Goal: Information Seeking & Learning: Compare options

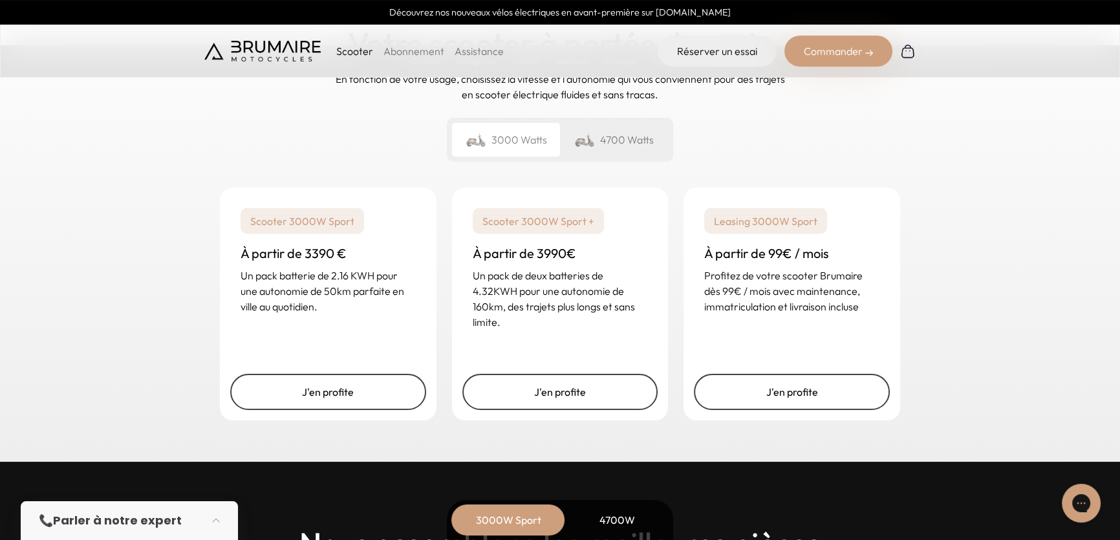
click at [607, 147] on div "4700 Watts" at bounding box center [614, 140] width 108 height 34
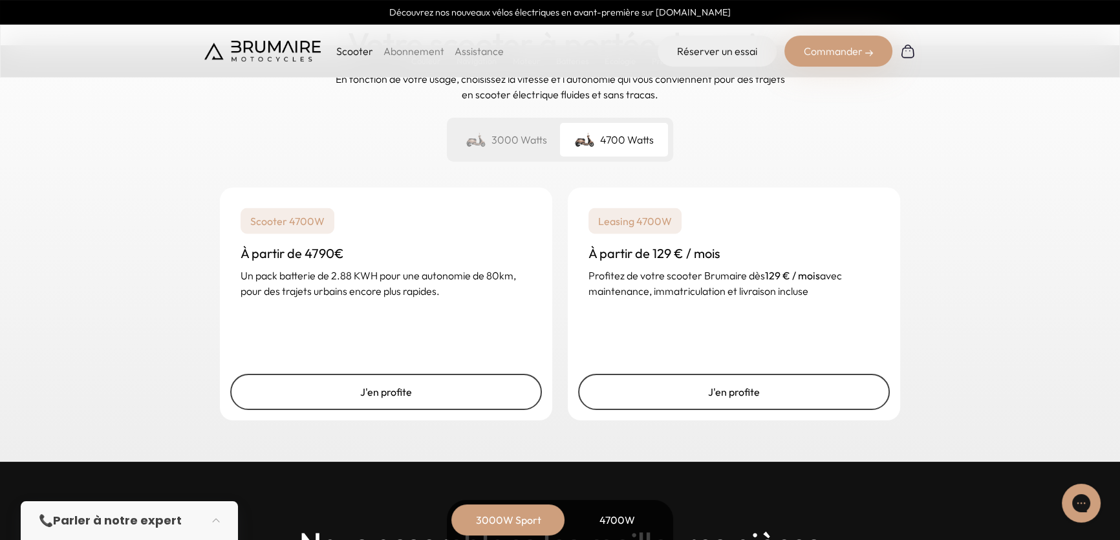
click at [511, 144] on div "3000 Watts" at bounding box center [506, 140] width 108 height 34
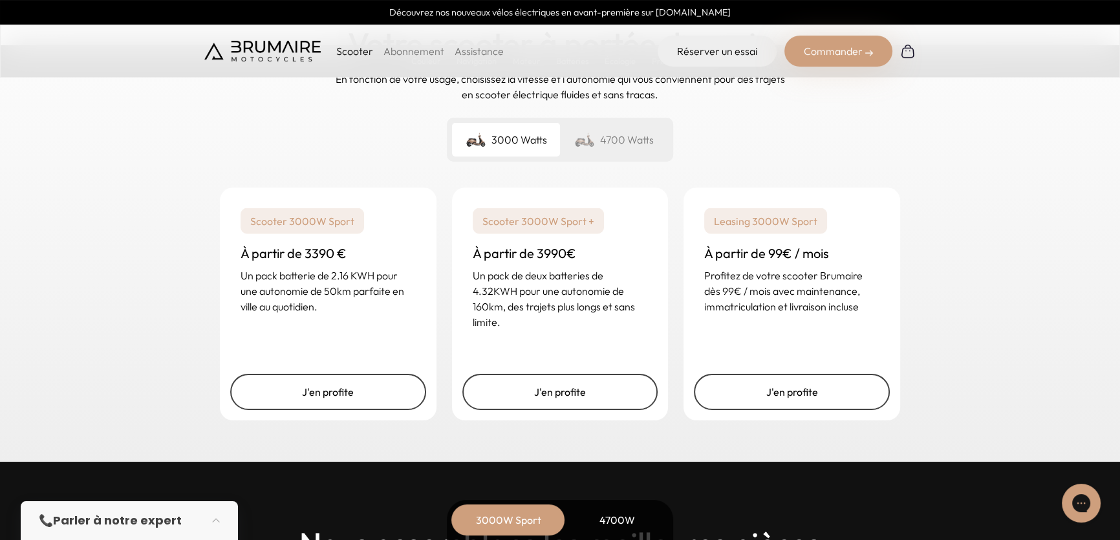
click at [632, 147] on div "4700 Watts" at bounding box center [614, 140] width 108 height 34
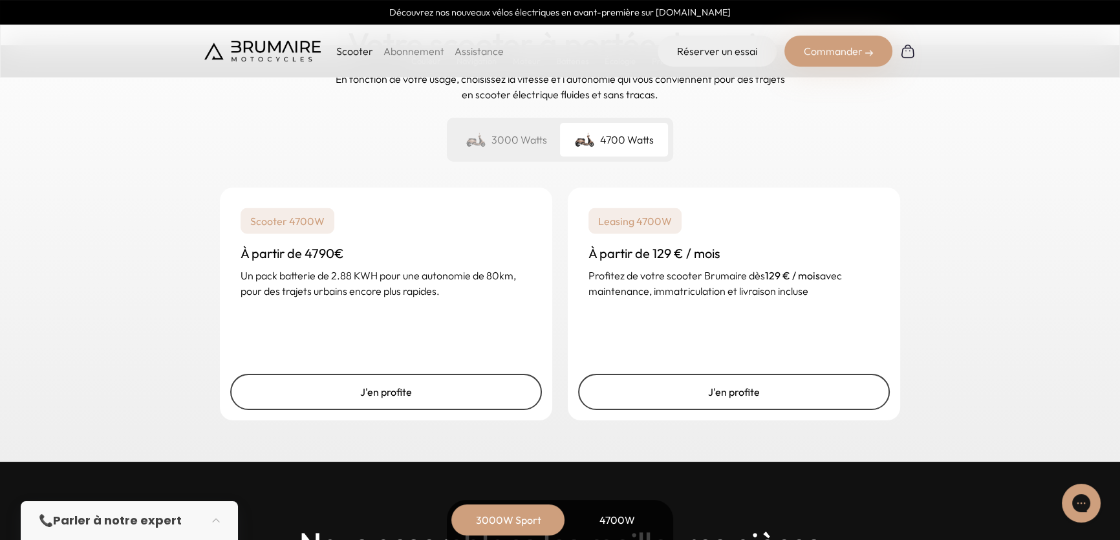
click at [516, 149] on div "3000 Watts" at bounding box center [506, 140] width 108 height 34
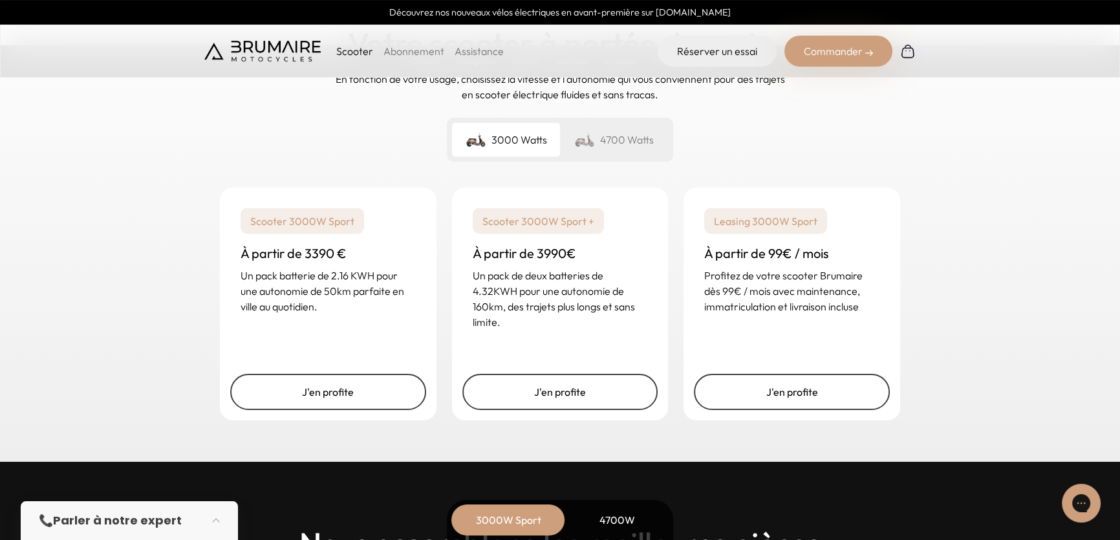
click at [651, 123] on div "4700 Watts" at bounding box center [614, 140] width 108 height 34
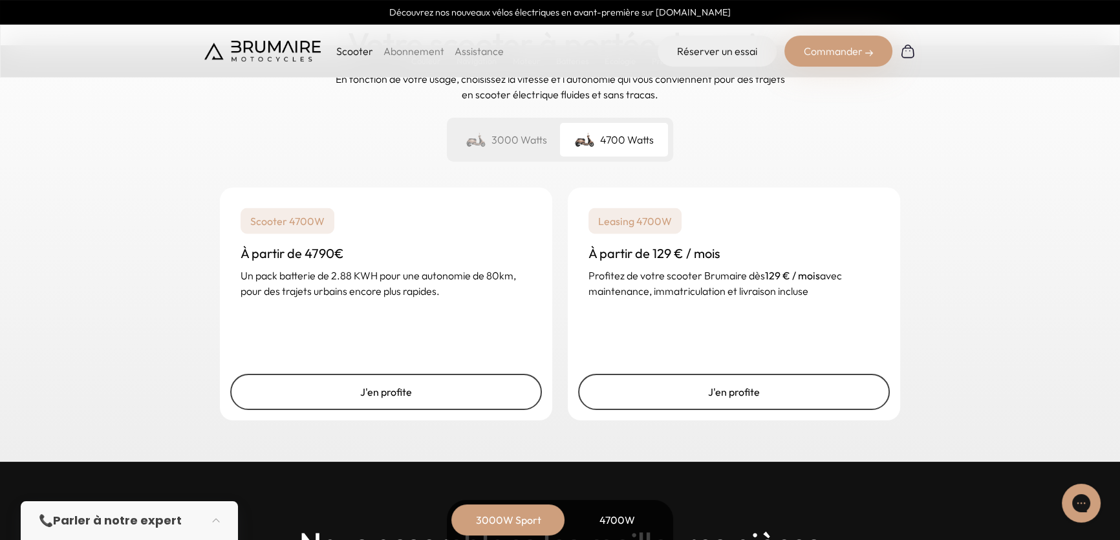
click at [577, 129] on div "4700 Watts" at bounding box center [614, 140] width 108 height 34
click at [526, 143] on div "3000 Watts" at bounding box center [506, 140] width 108 height 34
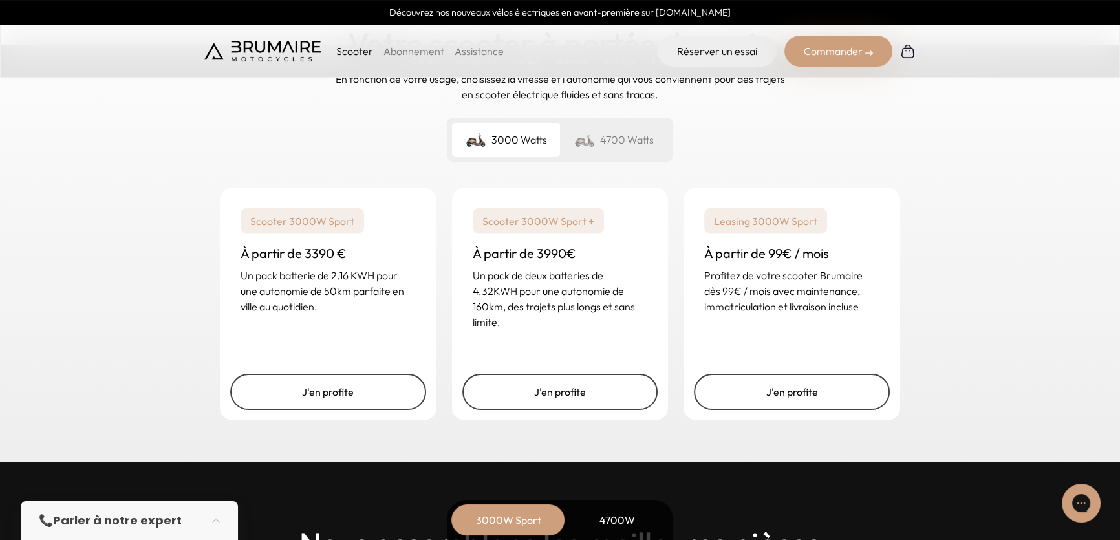
click at [577, 123] on div "4700 Watts" at bounding box center [614, 140] width 108 height 34
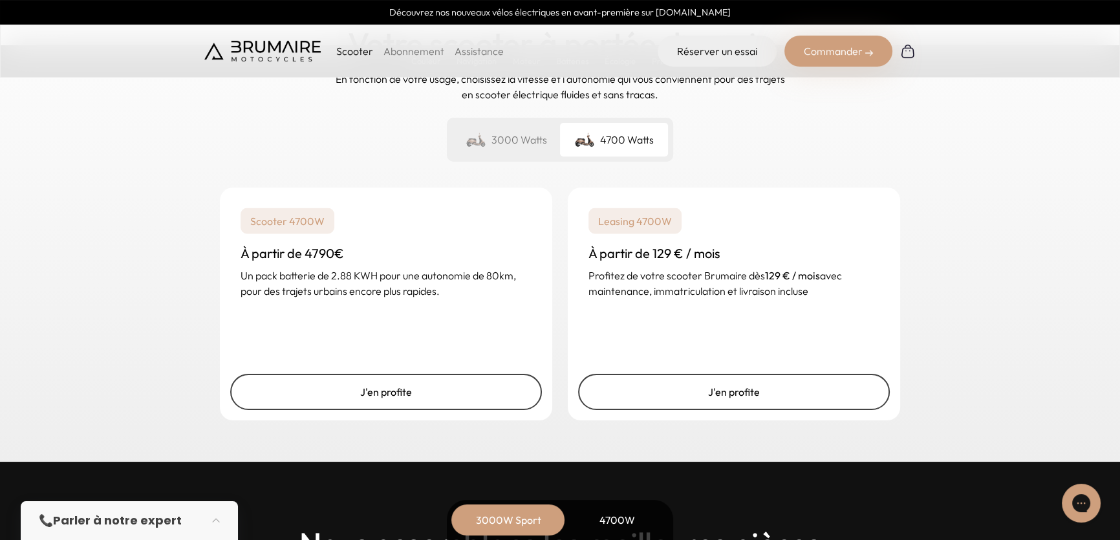
drag, startPoint x: 576, startPoint y: 124, endPoint x: 904, endPoint y: 139, distance: 328.2
click at [904, 139] on div "Un rêve abordable Votre scooter à portée de main En fonction de votre usage, ch…" at bounding box center [559, 76] width 711 height 192
click at [336, 47] on p "Scooter" at bounding box center [354, 51] width 37 height 16
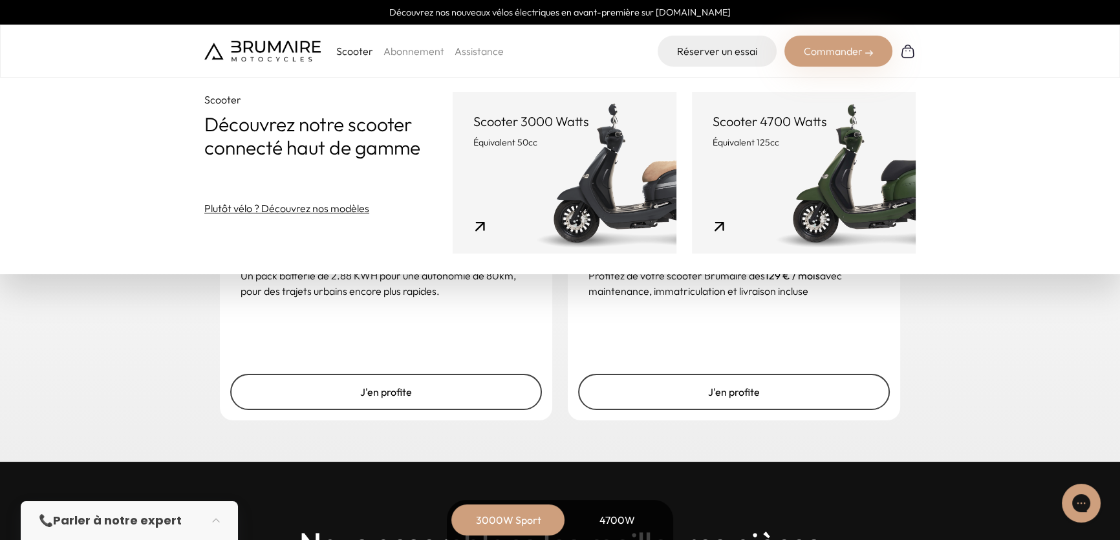
click at [757, 155] on link "Scooter 4700 Watts Équivalent 125cc" at bounding box center [804, 173] width 224 height 162
click at [799, 141] on p "Équivalent 125cc" at bounding box center [804, 142] width 182 height 13
click at [769, 165] on link "Scooter 4700 Watts Équivalent 125cc" at bounding box center [804, 173] width 224 height 162
click at [761, 126] on p "Scooter 4700 Watts" at bounding box center [804, 122] width 182 height 18
click at [722, 230] on link "Scooter 4700 Watts Équivalent 125cc" at bounding box center [804, 173] width 224 height 162
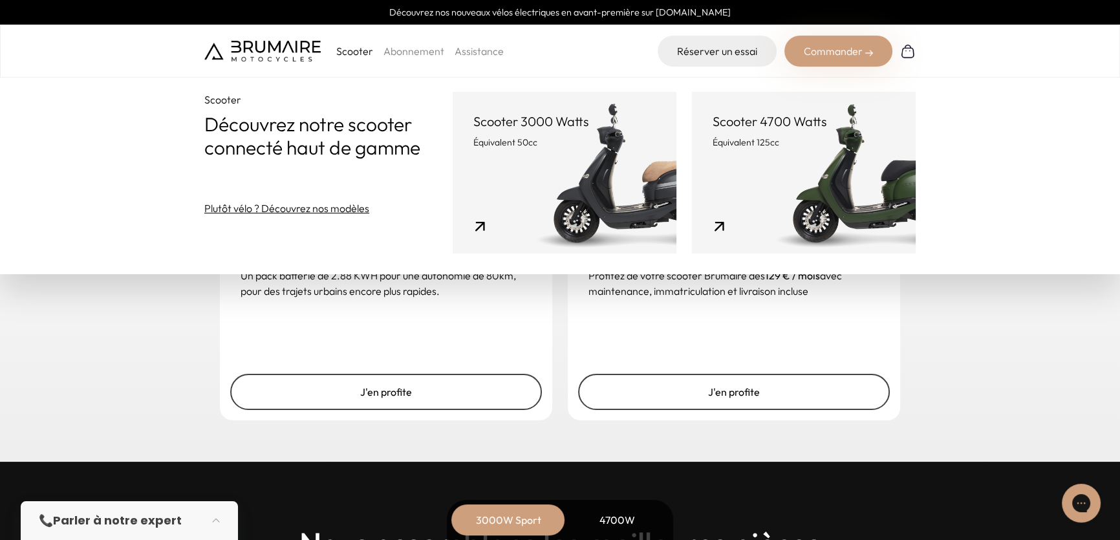
click at [1114, 414] on div "Un rêve abordable Votre scooter à portée de main En fonction de votre usage, ch…" at bounding box center [560, 208] width 1120 height 508
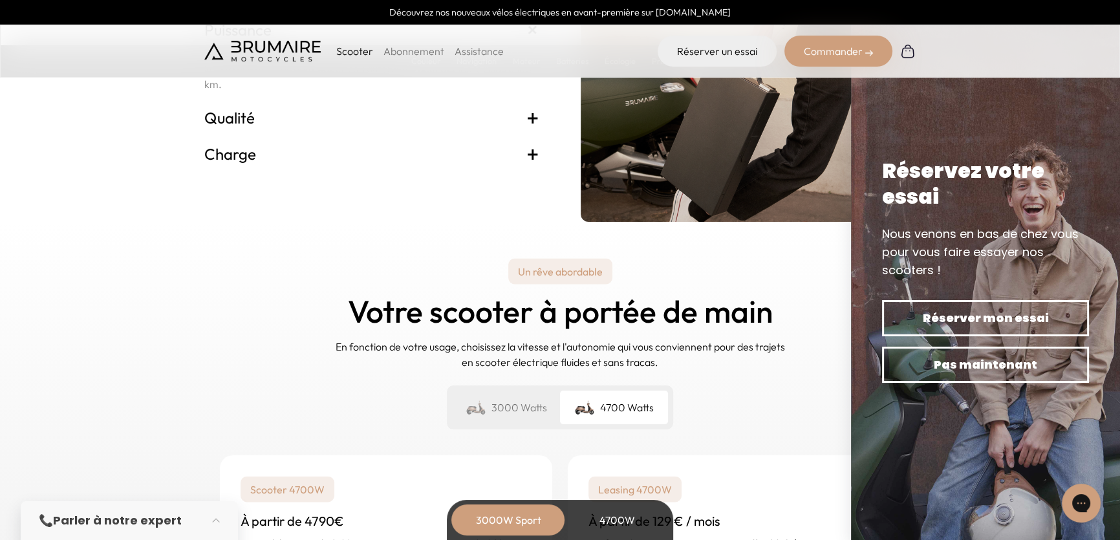
scroll to position [2763, 0]
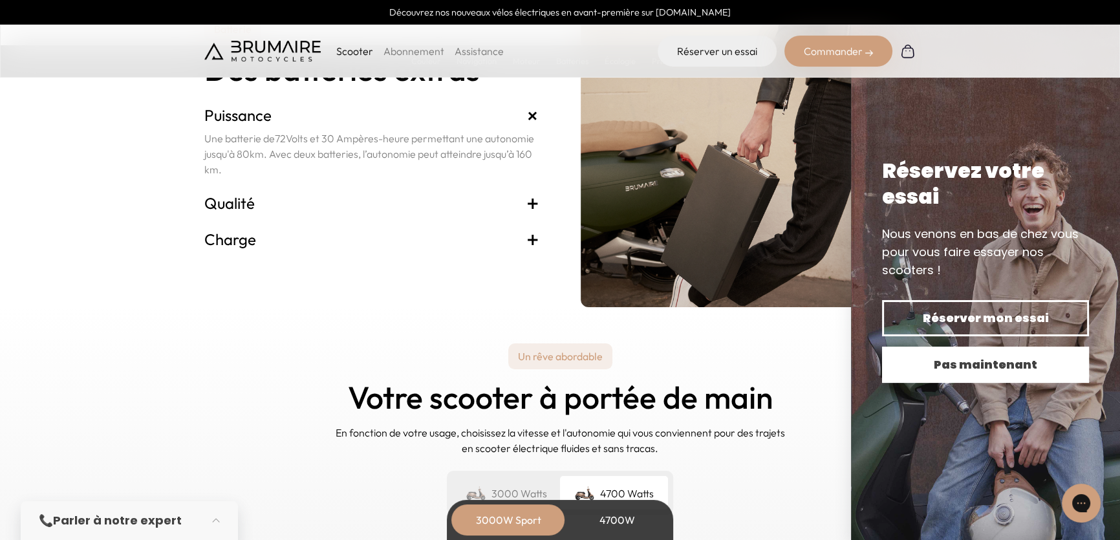
click at [997, 365] on span "Pas maintenant" at bounding box center [986, 365] width 162 height 18
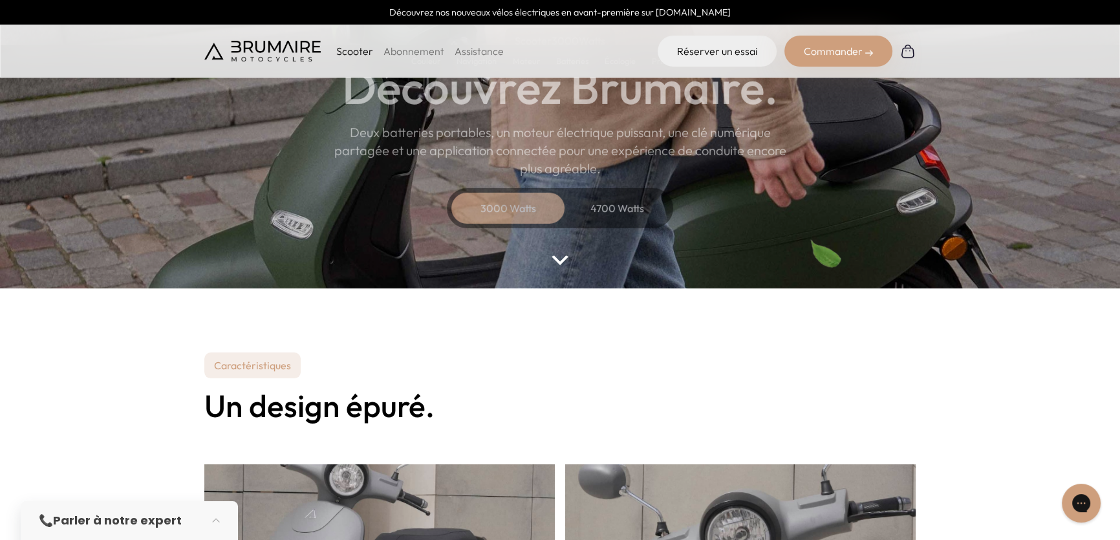
scroll to position [0, 0]
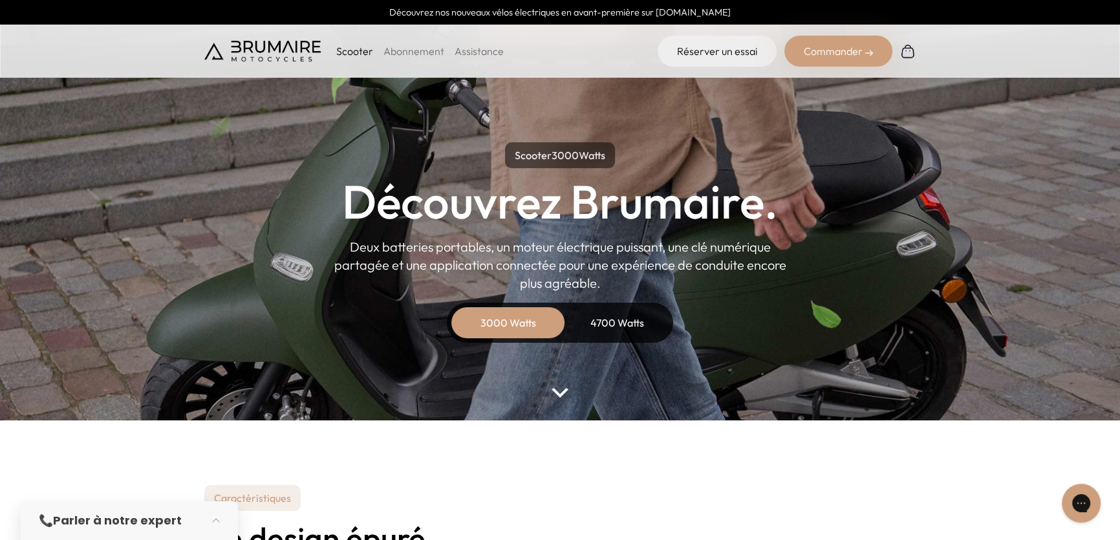
click at [604, 324] on div "4700 Watts" at bounding box center [616, 322] width 103 height 31
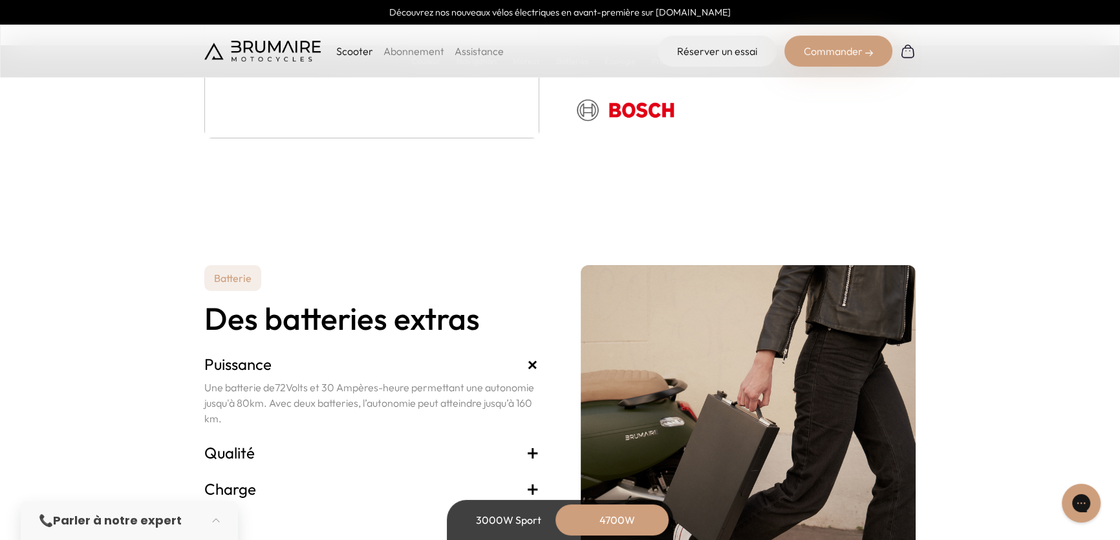
scroll to position [2645, 0]
